Goal: Contribute content: Add original content to the website for others to see

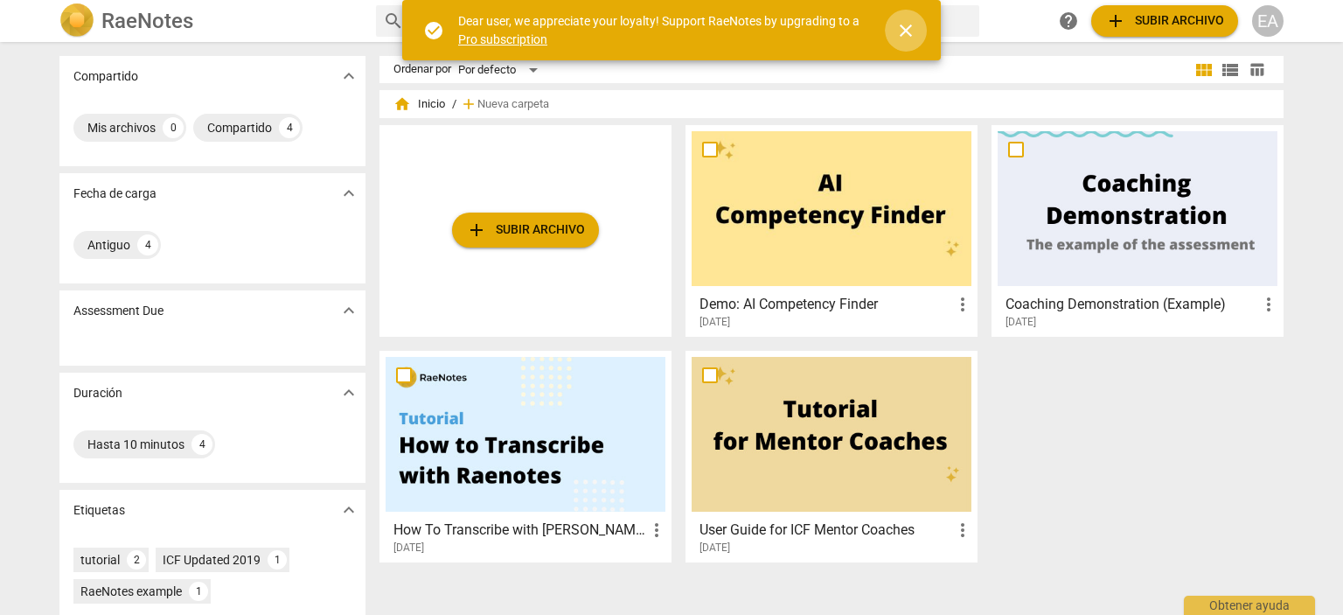
click at [904, 29] on span "close" at bounding box center [906, 30] width 21 height 21
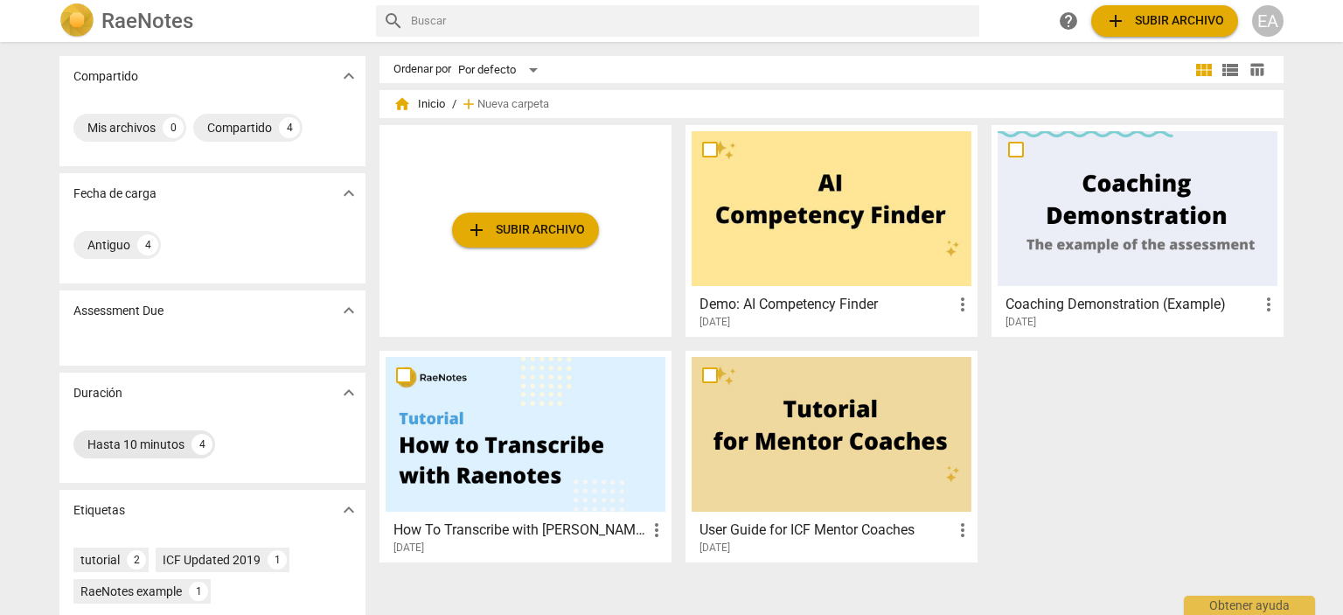
click at [146, 443] on div "Hasta 10 minutos" at bounding box center [135, 444] width 97 height 17
click at [199, 443] on div "4" at bounding box center [202, 444] width 21 height 21
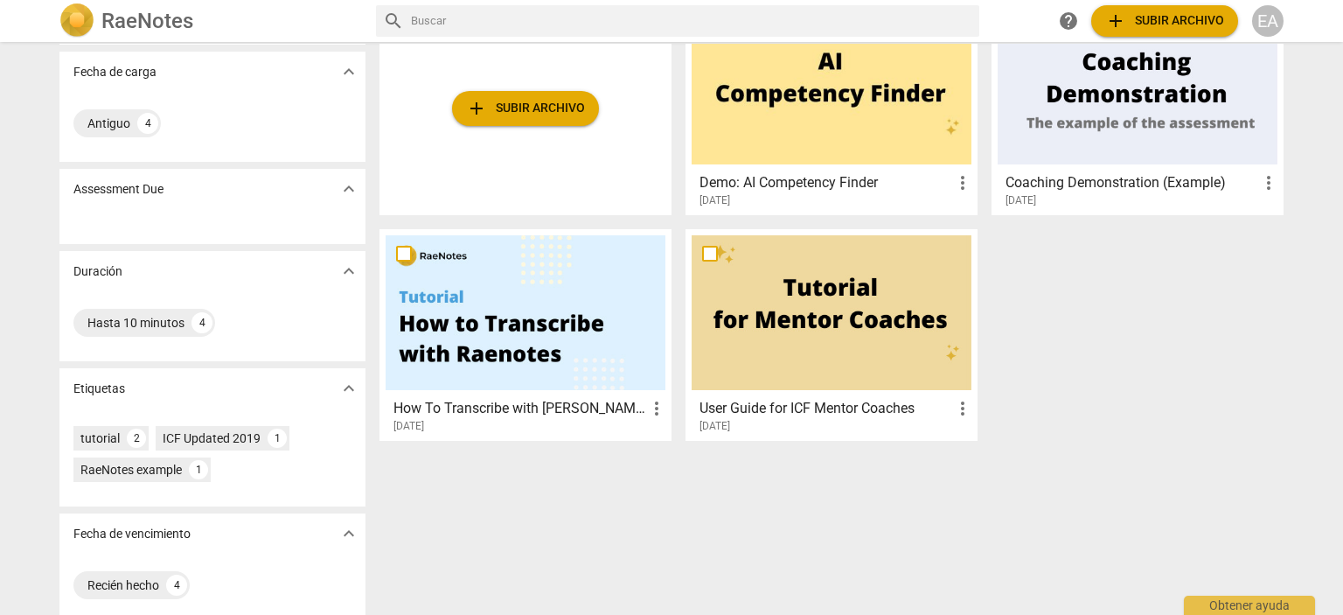
scroll to position [136, 0]
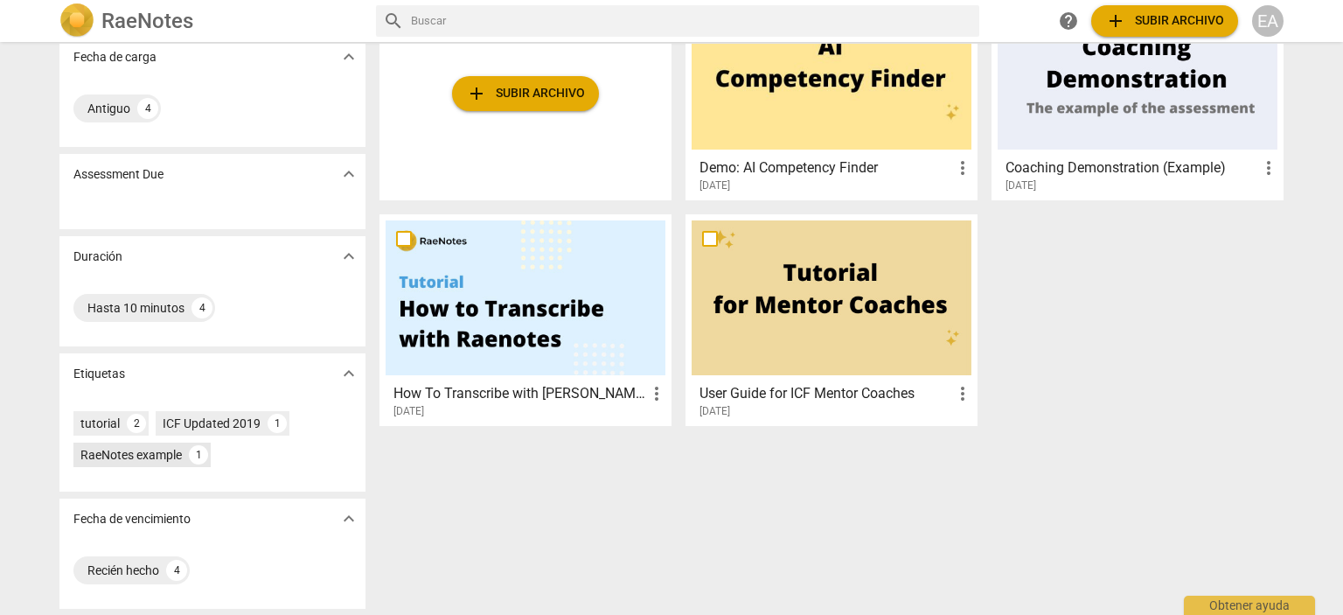
click at [143, 457] on div "RaeNotes example" at bounding box center [130, 454] width 101 height 17
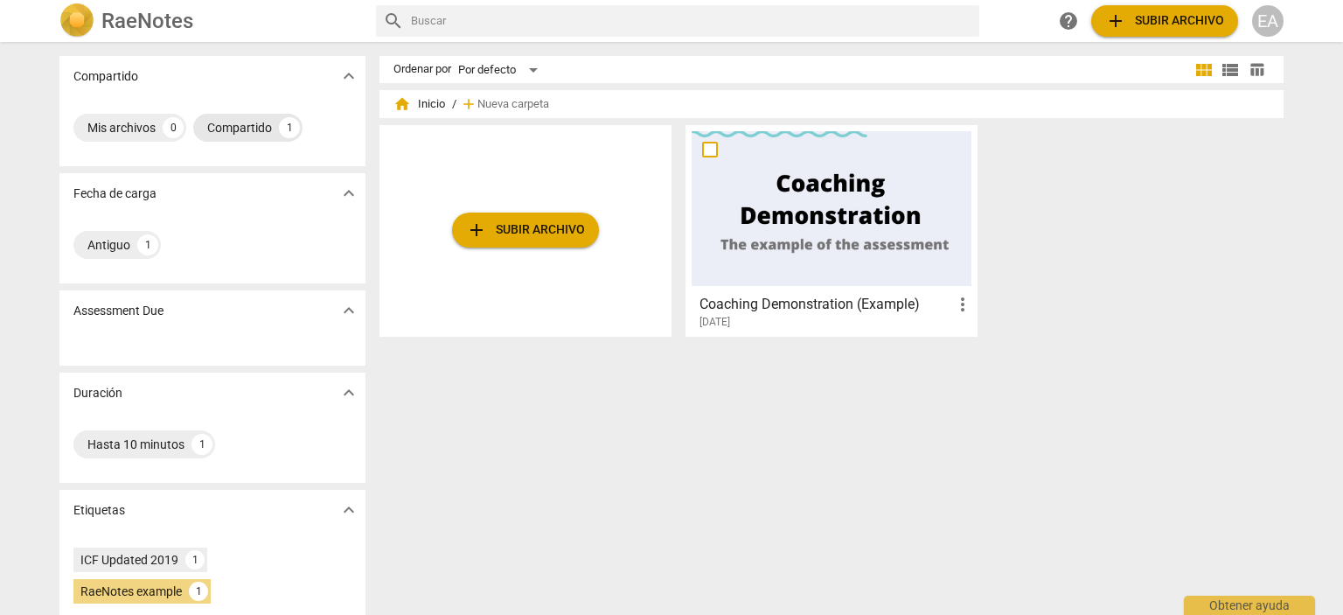
click at [247, 122] on div "Compartido" at bounding box center [239, 127] width 65 height 17
click at [134, 203] on div "Fecha de carga expand_more" at bounding box center [212, 193] width 306 height 40
click at [281, 231] on div "Antiguo 1" at bounding box center [212, 244] width 278 height 35
click at [143, 446] on div "Hasta 10 minutos" at bounding box center [135, 444] width 97 height 17
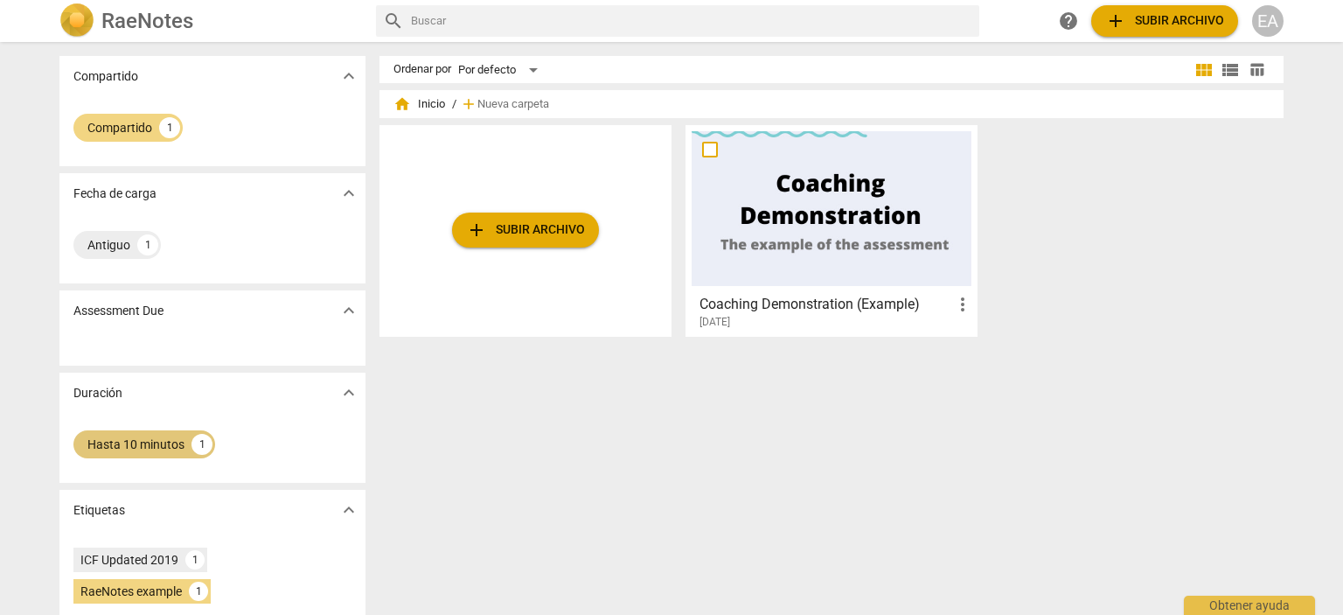
click at [161, 446] on div "Hasta 10 minutos" at bounding box center [135, 444] width 97 height 17
click at [343, 73] on span "expand_more" at bounding box center [348, 76] width 21 height 21
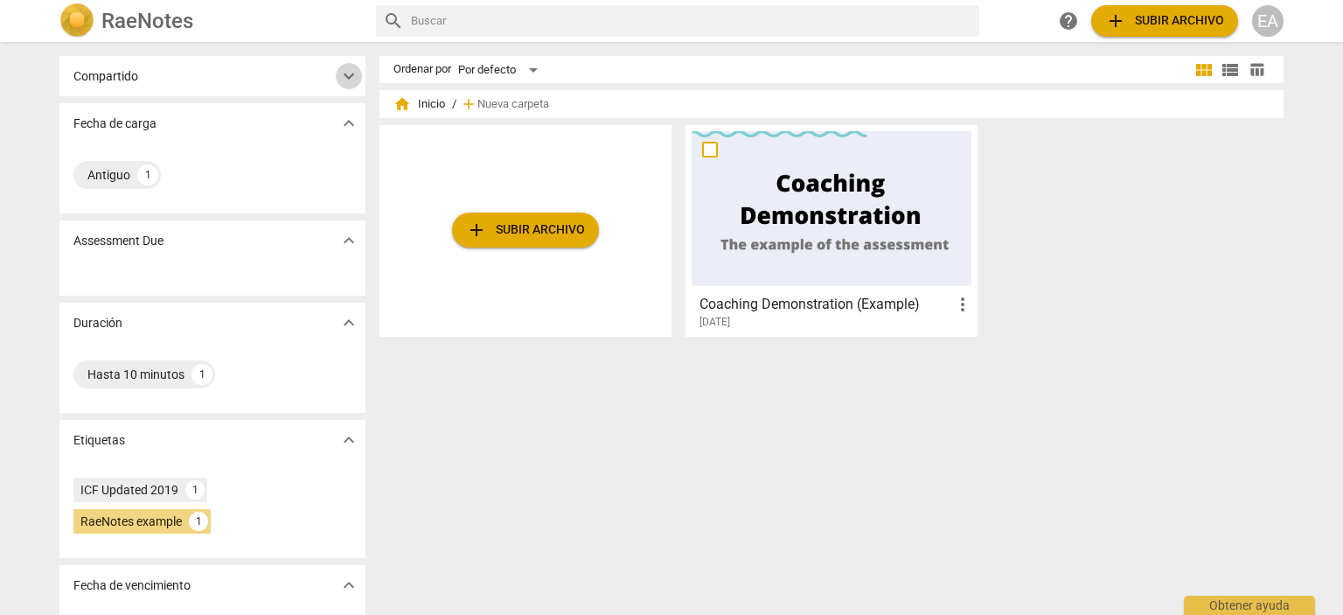
click at [343, 73] on span "expand_more" at bounding box center [348, 76] width 21 height 21
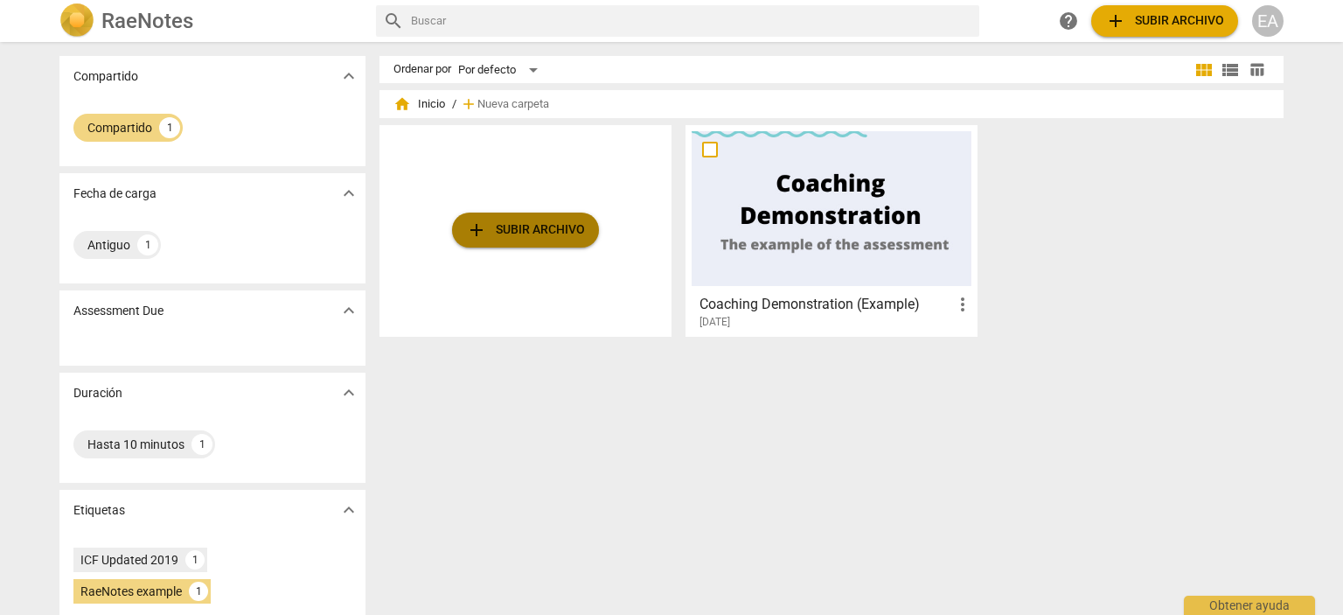
click at [522, 222] on span "add Subir archivo" at bounding box center [525, 230] width 119 height 21
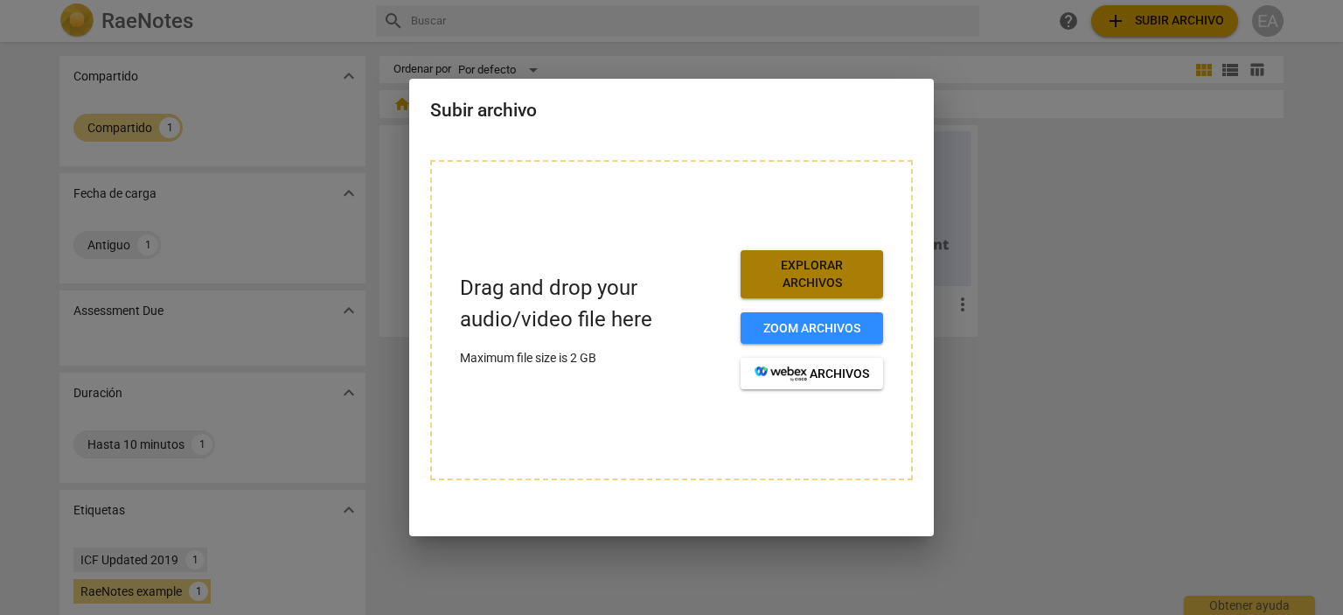
click at [784, 273] on span "Explorar archivos" at bounding box center [812, 274] width 115 height 34
